Goal: Task Accomplishment & Management: Use online tool/utility

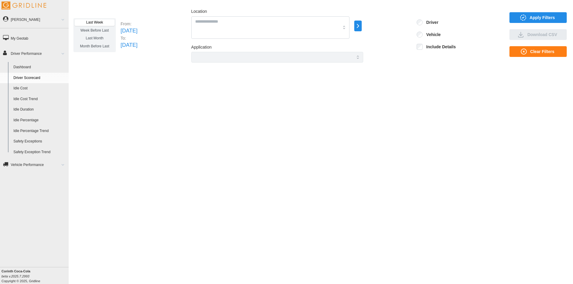
click at [24, 76] on link "Driver Scorecard" at bounding box center [40, 78] width 58 height 11
click at [528, 18] on span "Apply Filters" at bounding box center [537, 18] width 48 height 10
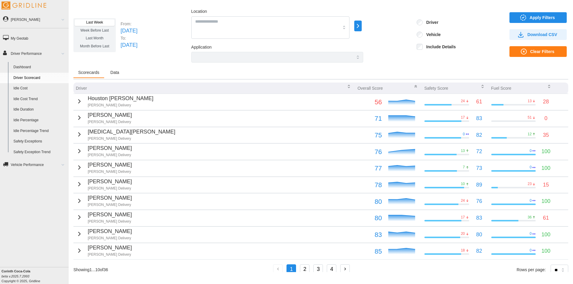
click at [530, 52] on span "Clear Filters" at bounding box center [542, 52] width 24 height 10
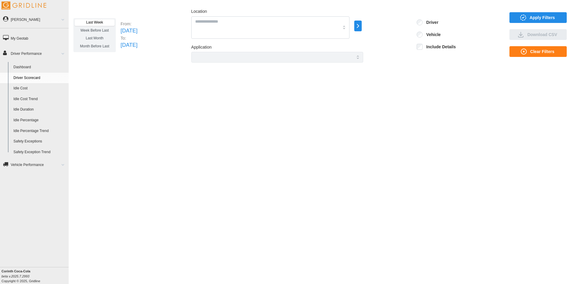
click at [526, 15] on icon "button" at bounding box center [522, 17] width 7 height 7
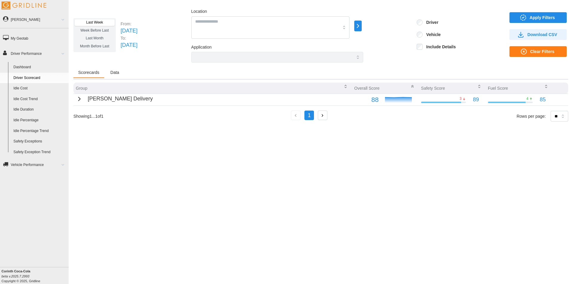
click at [30, 119] on link "Idle Percentage" at bounding box center [40, 120] width 58 height 11
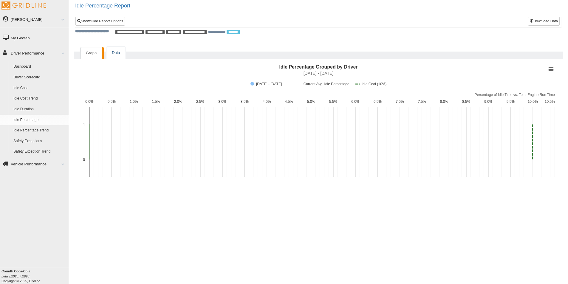
click at [117, 52] on link "Data" at bounding box center [115, 53] width 19 height 12
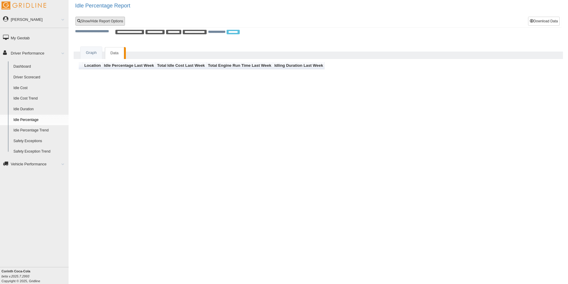
click at [96, 18] on link "Show/Hide Report Options" at bounding box center [99, 21] width 49 height 9
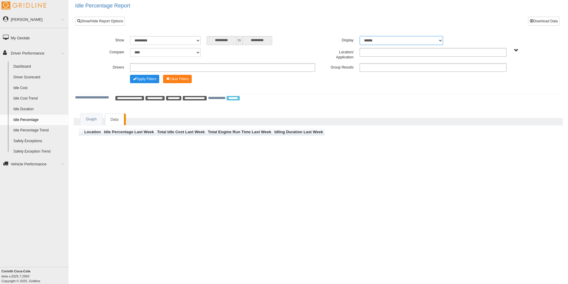
click at [441, 41] on select "******* ******" at bounding box center [401, 40] width 83 height 9
click at [360, 36] on select "******* ******" at bounding box center [401, 40] width 83 height 9
click at [146, 79] on button "Apply Filters" at bounding box center [144, 79] width 29 height 8
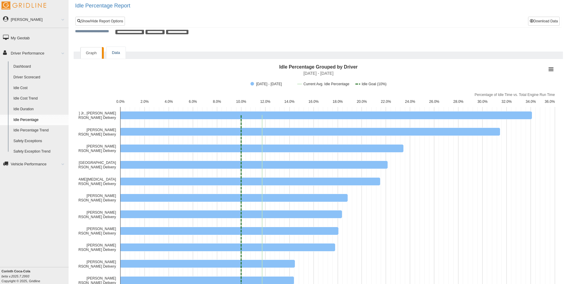
click at [116, 52] on link "Data" at bounding box center [115, 53] width 19 height 12
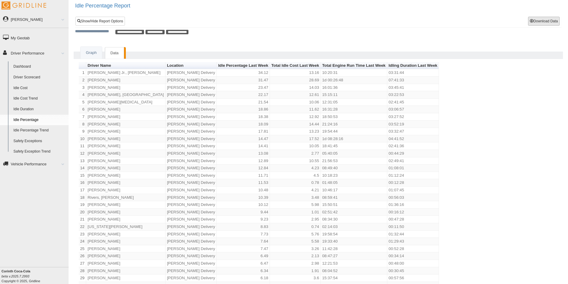
click at [541, 21] on button "Download Data" at bounding box center [544, 21] width 32 height 9
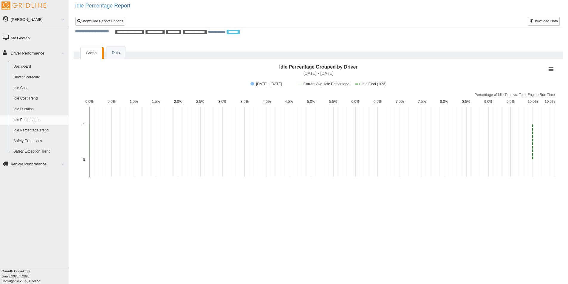
click at [21, 118] on link "Idle Percentage" at bounding box center [40, 120] width 58 height 11
click at [96, 21] on link "Show/Hide Report Options" at bounding box center [99, 21] width 49 height 9
